Goal: Information Seeking & Learning: Learn about a topic

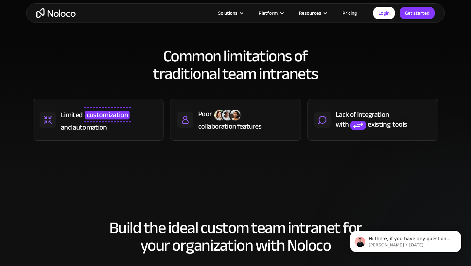
click at [347, 16] on link "Pricing" at bounding box center [349, 13] width 31 height 8
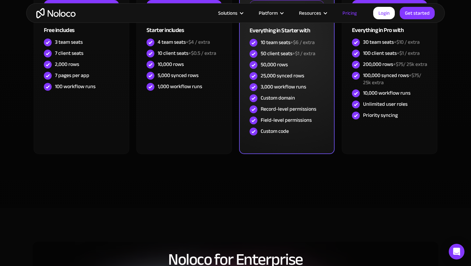
scroll to position [251, 0]
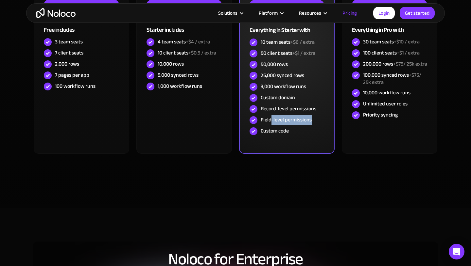
drag, startPoint x: 271, startPoint y: 115, endPoint x: 319, endPoint y: 117, distance: 48.1
click at [319, 117] on div "Field-level permissions" at bounding box center [286, 120] width 74 height 11
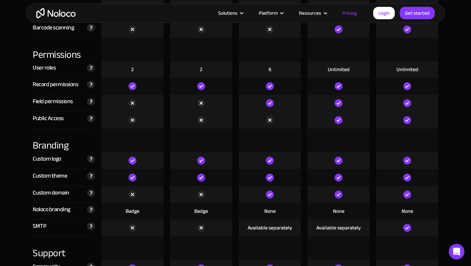
scroll to position [1378, 0]
click at [274, 210] on div "None" at bounding box center [269, 210] width 11 height 7
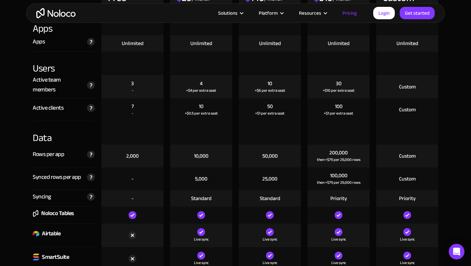
scroll to position [728, 0]
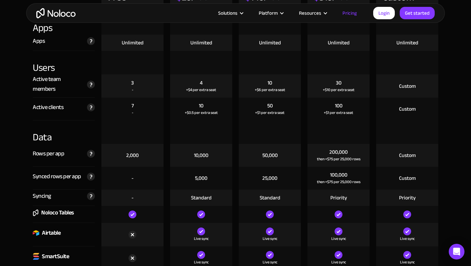
click at [269, 102] on div "50" at bounding box center [270, 105] width 6 height 7
